Goal: Task Accomplishment & Management: Use online tool/utility

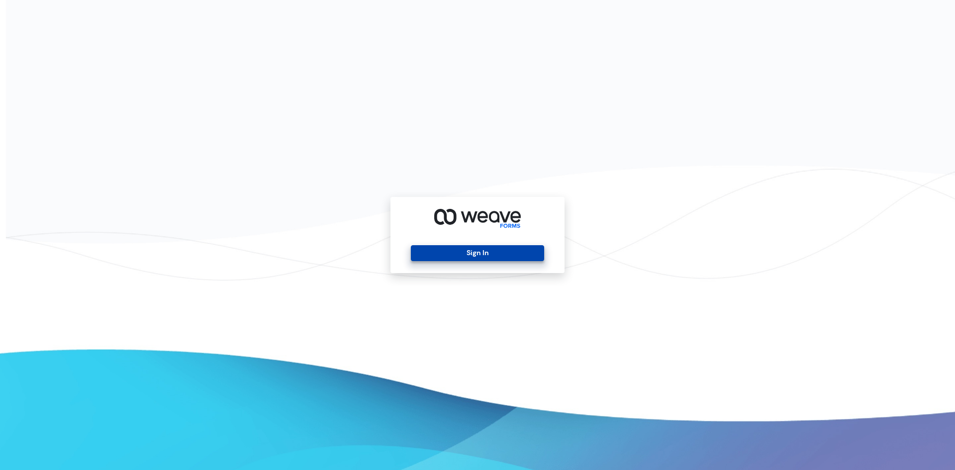
click at [481, 249] on button "Sign In" at bounding box center [477, 253] width 133 height 16
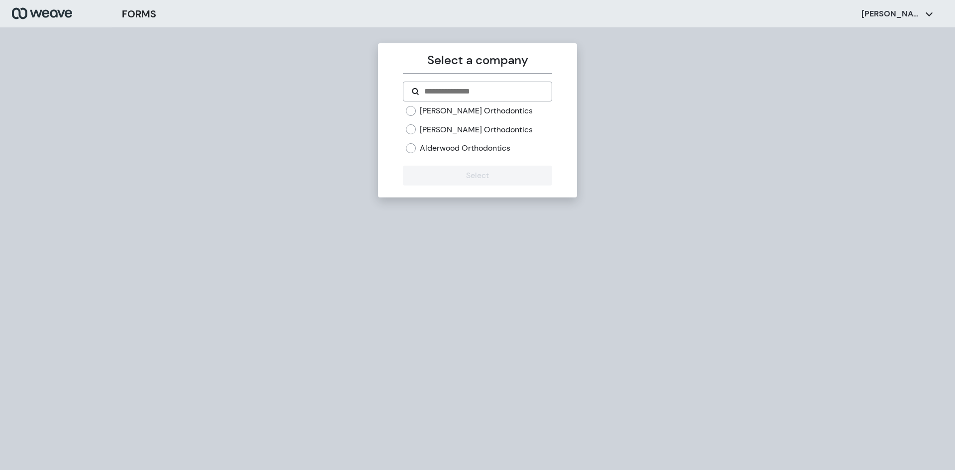
click at [436, 130] on label "[PERSON_NAME] Orthodontics" at bounding box center [476, 129] width 113 height 11
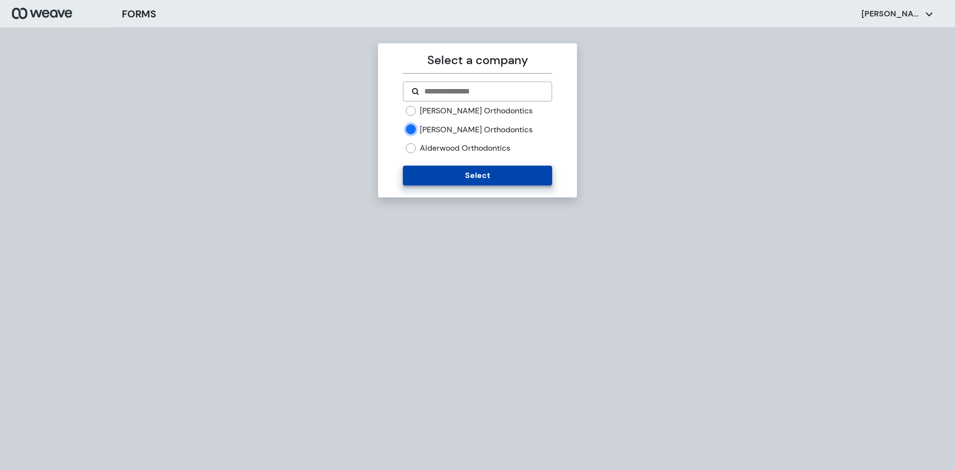
click at [496, 180] on button "Select" at bounding box center [477, 176] width 149 height 20
